Goal: Transaction & Acquisition: Download file/media

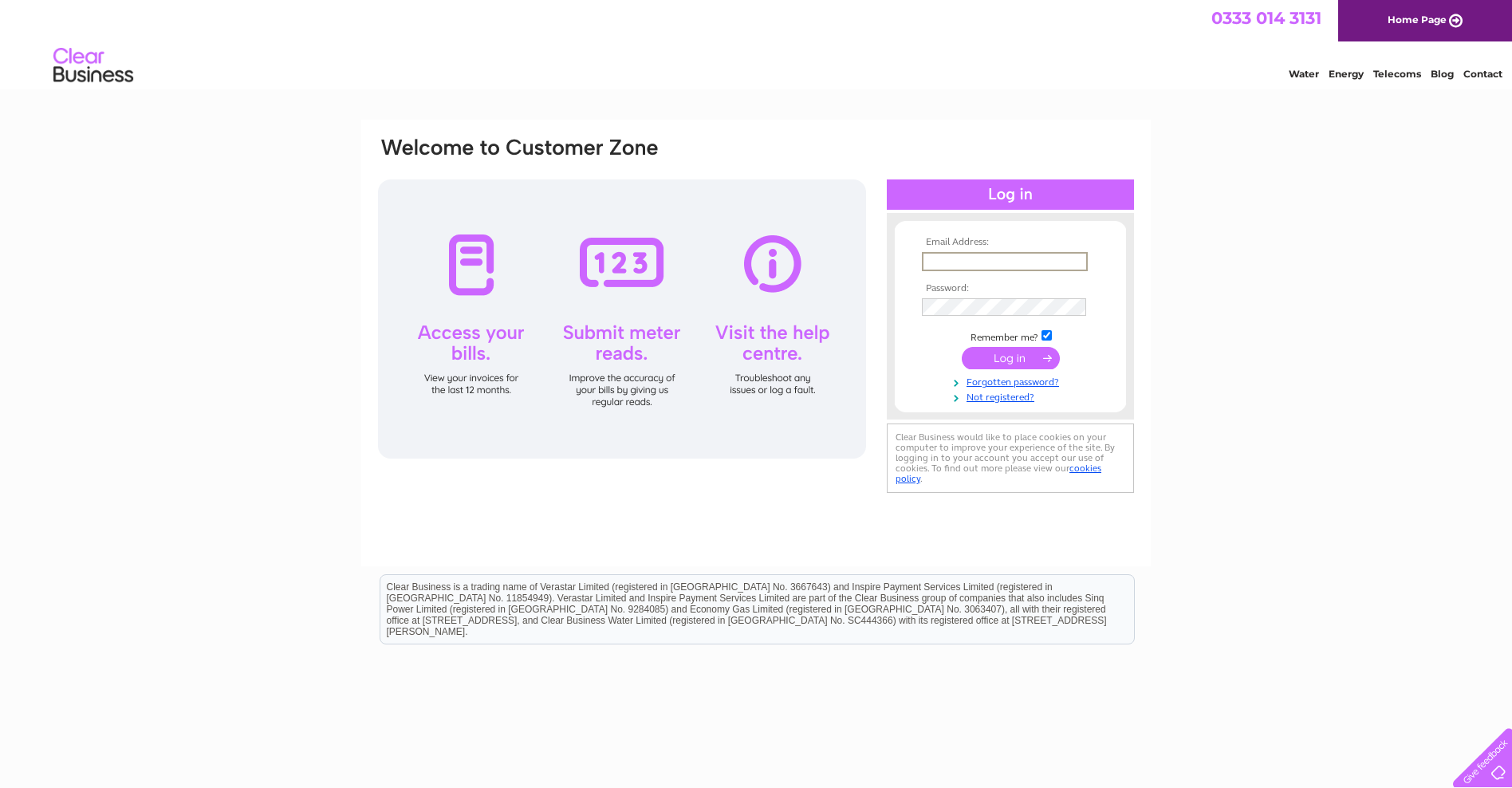
click at [934, 265] on input "text" at bounding box center [1005, 262] width 166 height 20
type input "paul@systemwise.co.uk"
click at [1024, 364] on input "submit" at bounding box center [1010, 359] width 98 height 22
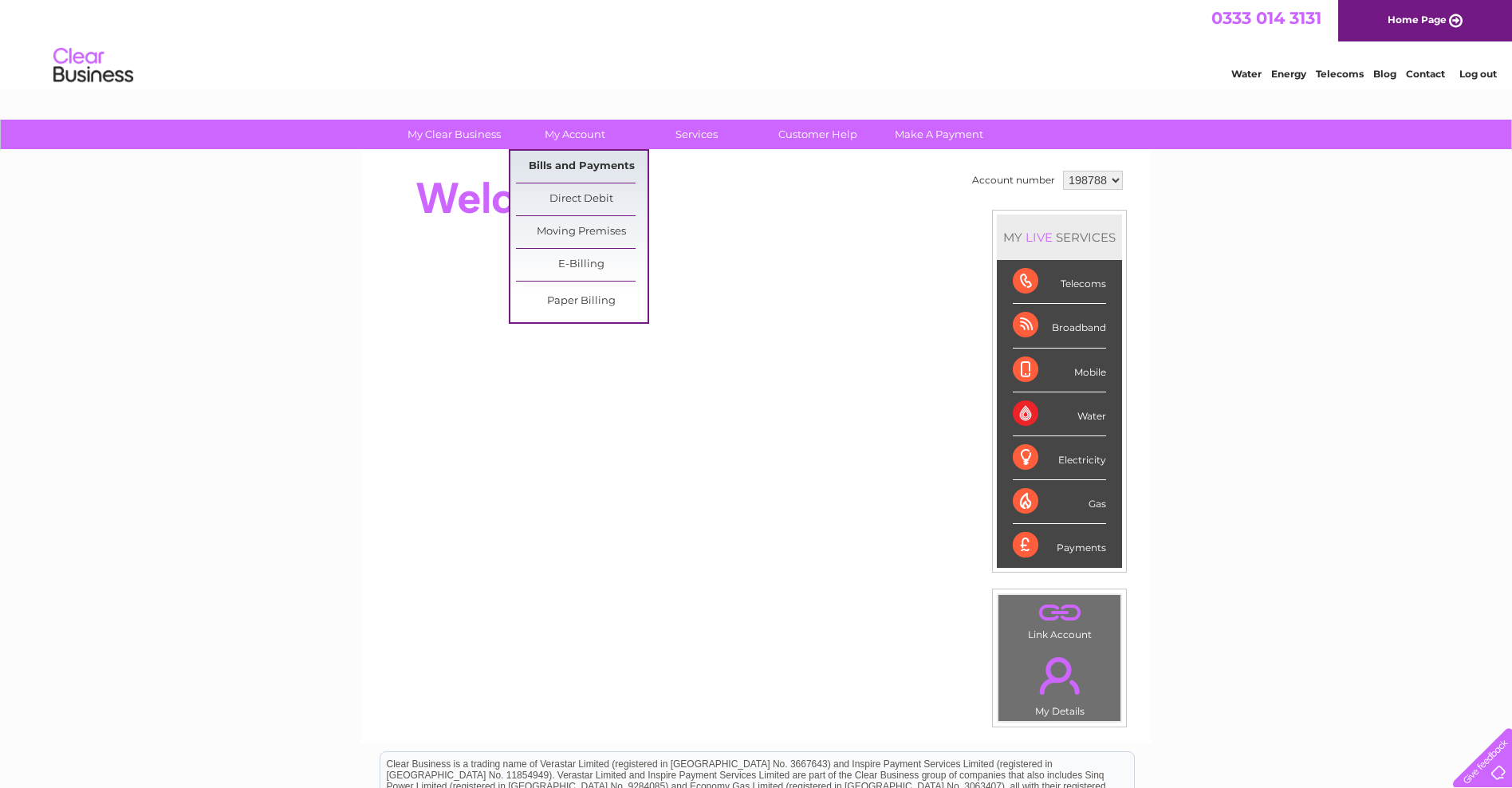
click at [590, 165] on link "Bills and Payments" at bounding box center [581, 167] width 131 height 32
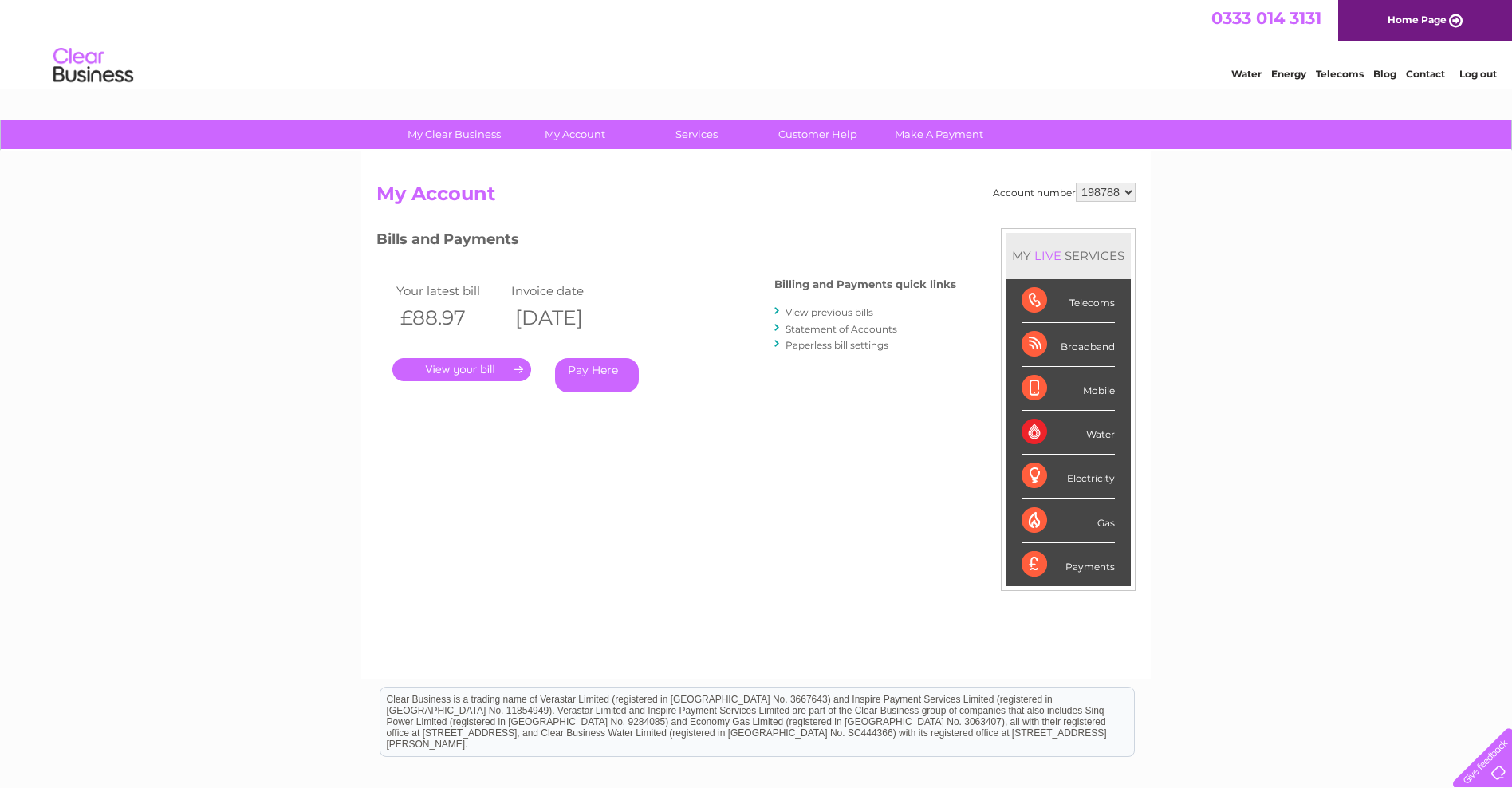
click at [493, 370] on link "." at bounding box center [462, 370] width 139 height 23
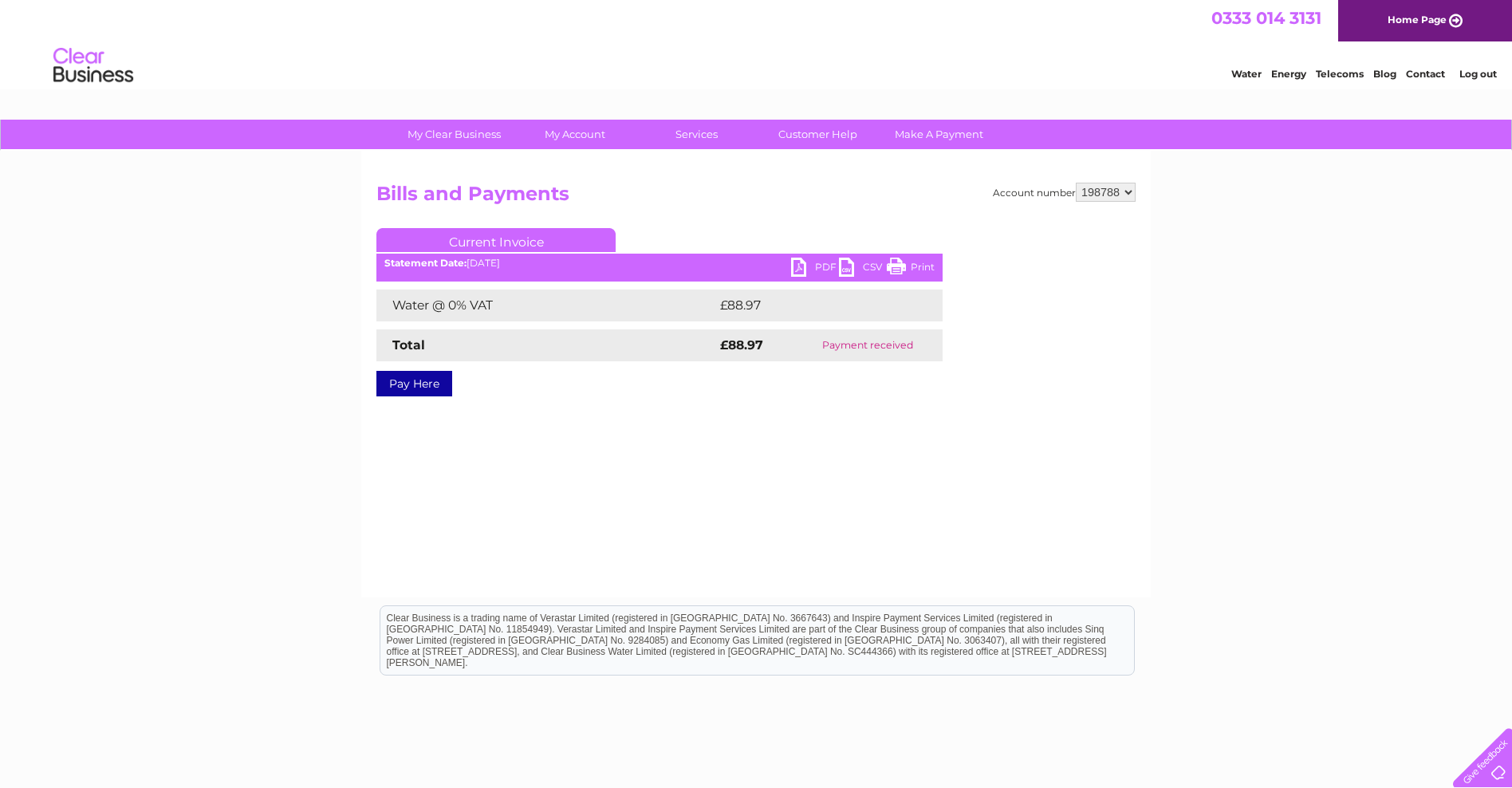
click at [798, 270] on link "PDF" at bounding box center [815, 269] width 47 height 23
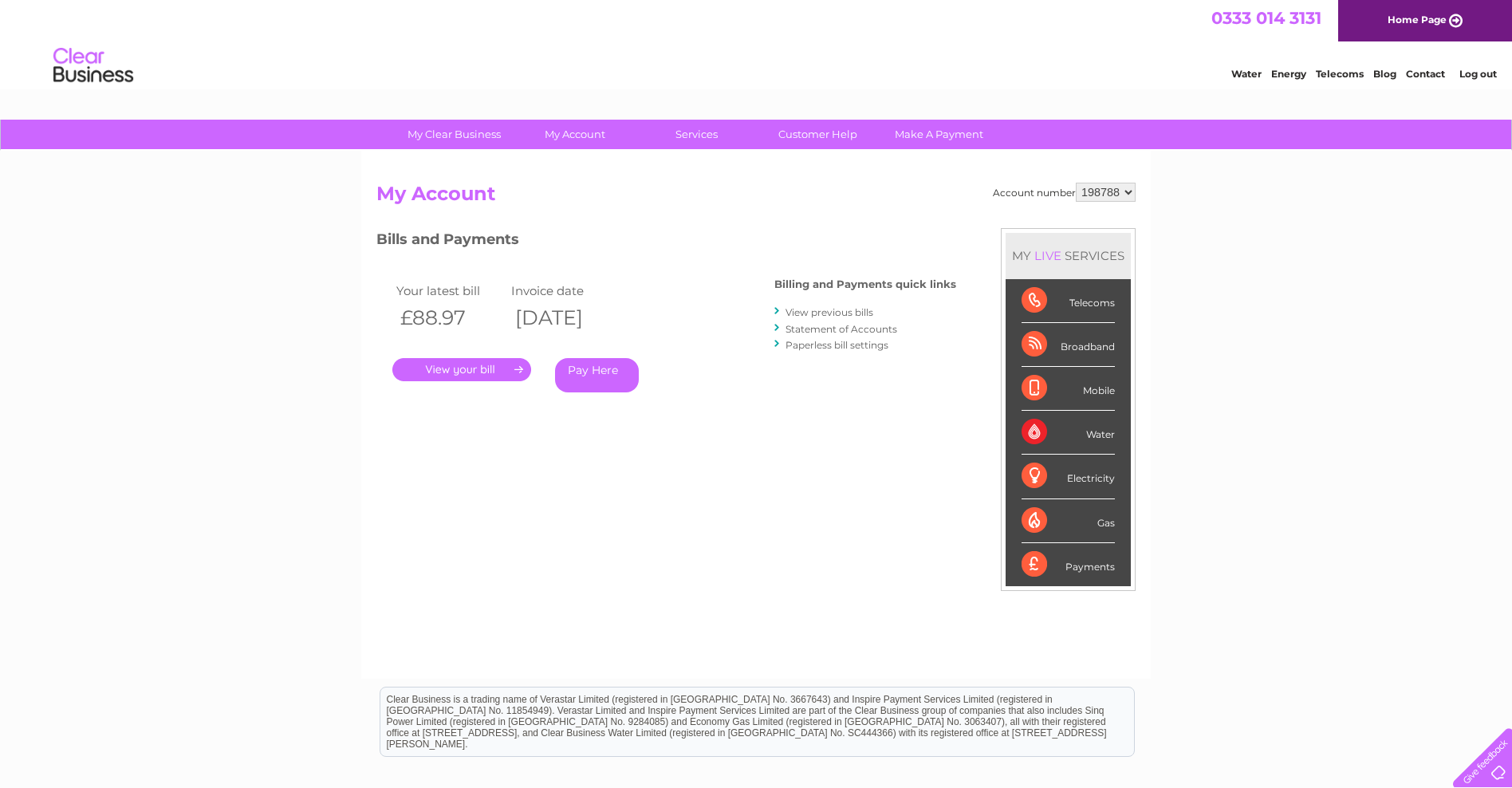
click at [833, 312] on link "View previous bills" at bounding box center [830, 312] width 88 height 12
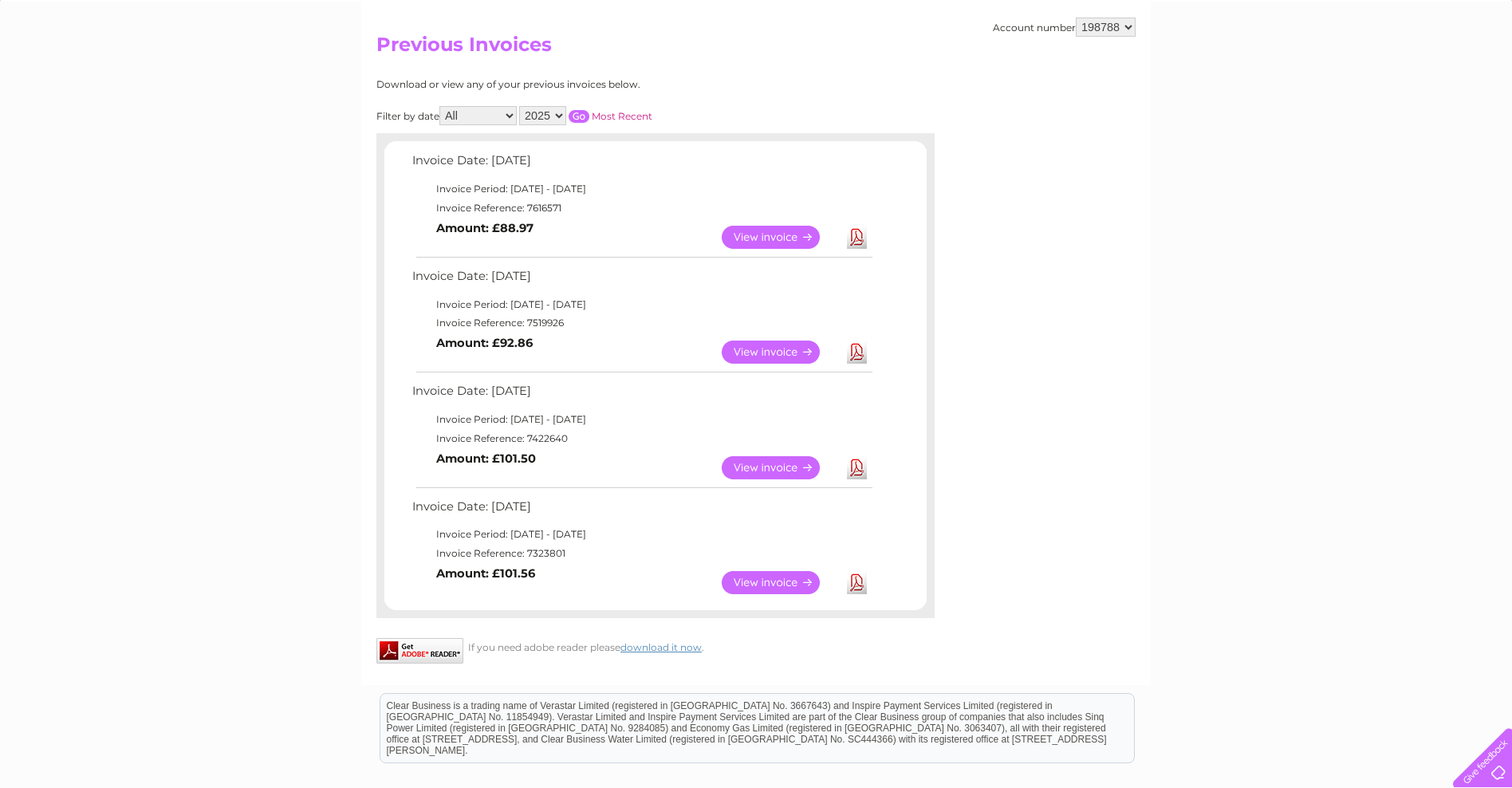
scroll to position [192, 0]
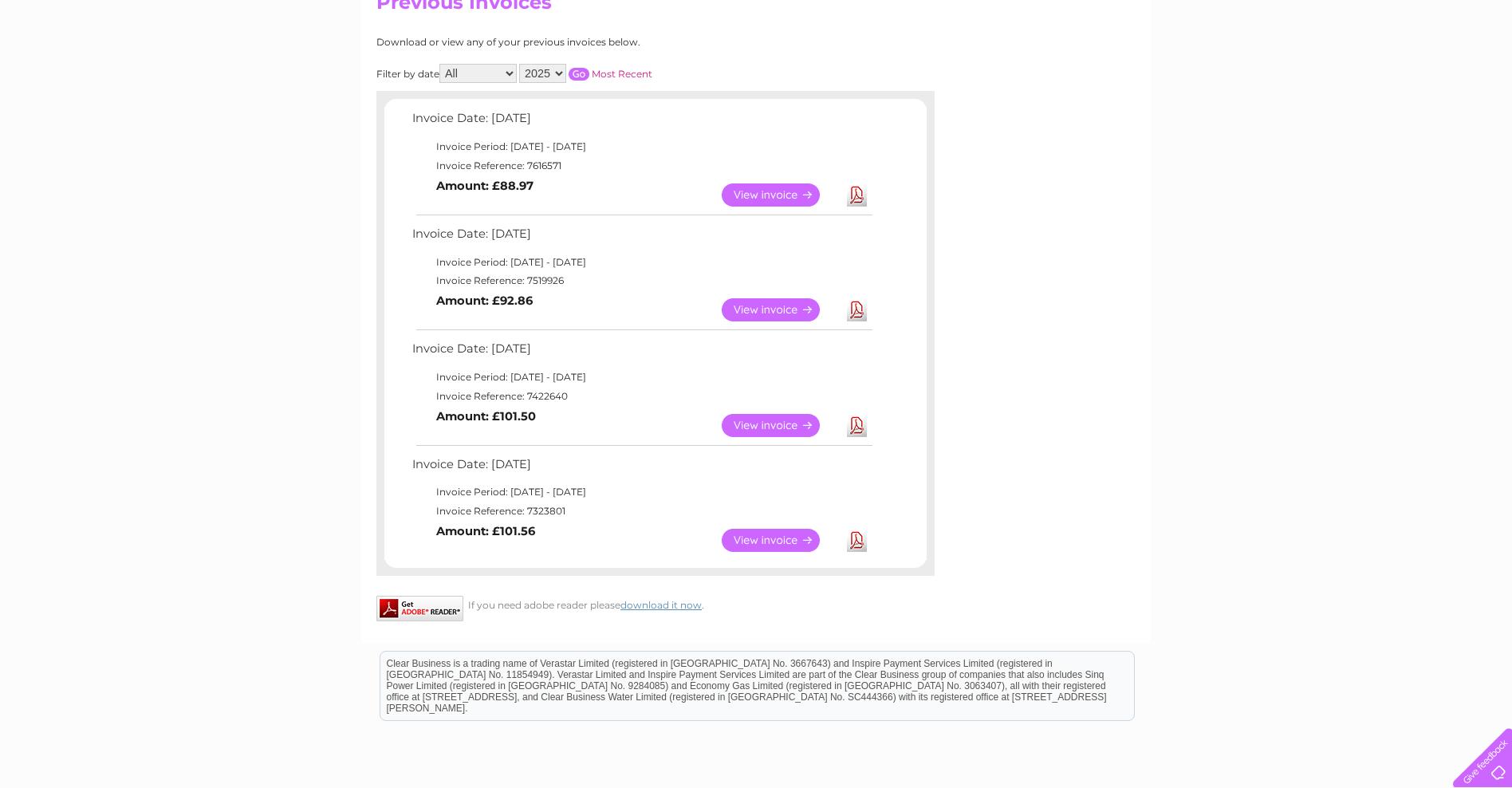
click at [857, 201] on link "Download" at bounding box center [857, 195] width 20 height 23
click at [857, 310] on link "Download" at bounding box center [857, 309] width 20 height 23
click at [854, 428] on link "Download" at bounding box center [857, 426] width 20 height 23
click at [855, 539] on link "Download" at bounding box center [857, 540] width 20 height 23
